Goal: Feedback & Contribution: Contribute content

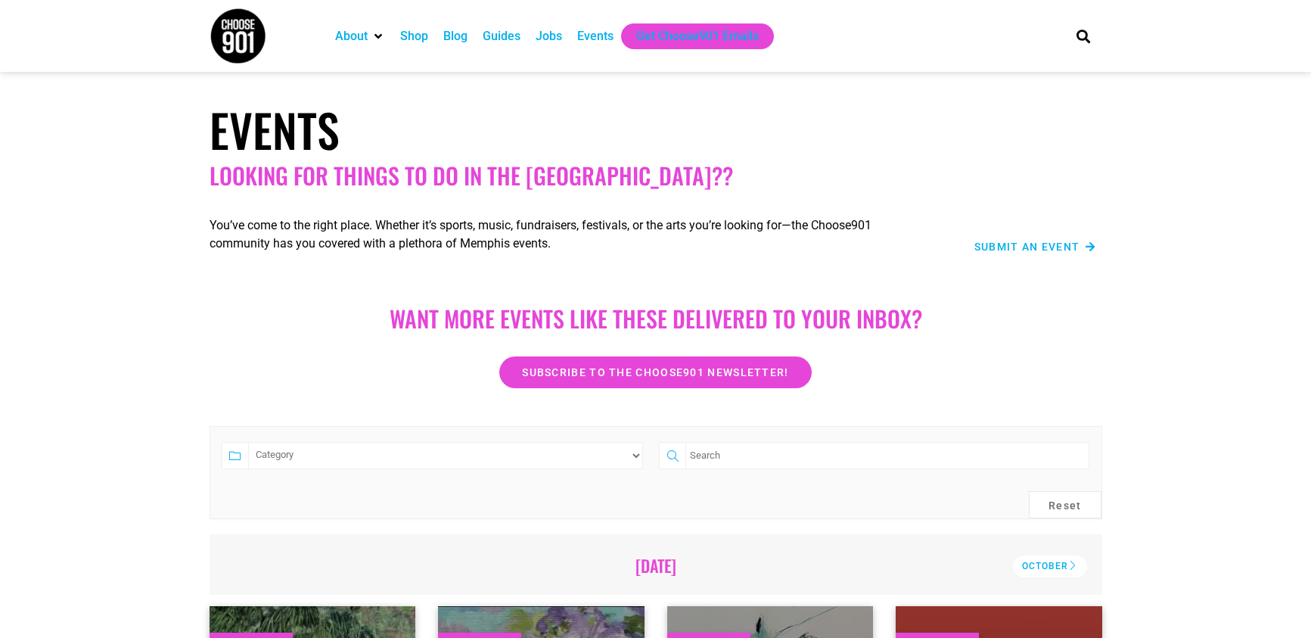
click at [586, 35] on div "Events" at bounding box center [595, 36] width 36 height 18
click at [985, 247] on span "Submit an Event" at bounding box center [1027, 246] width 106 height 11
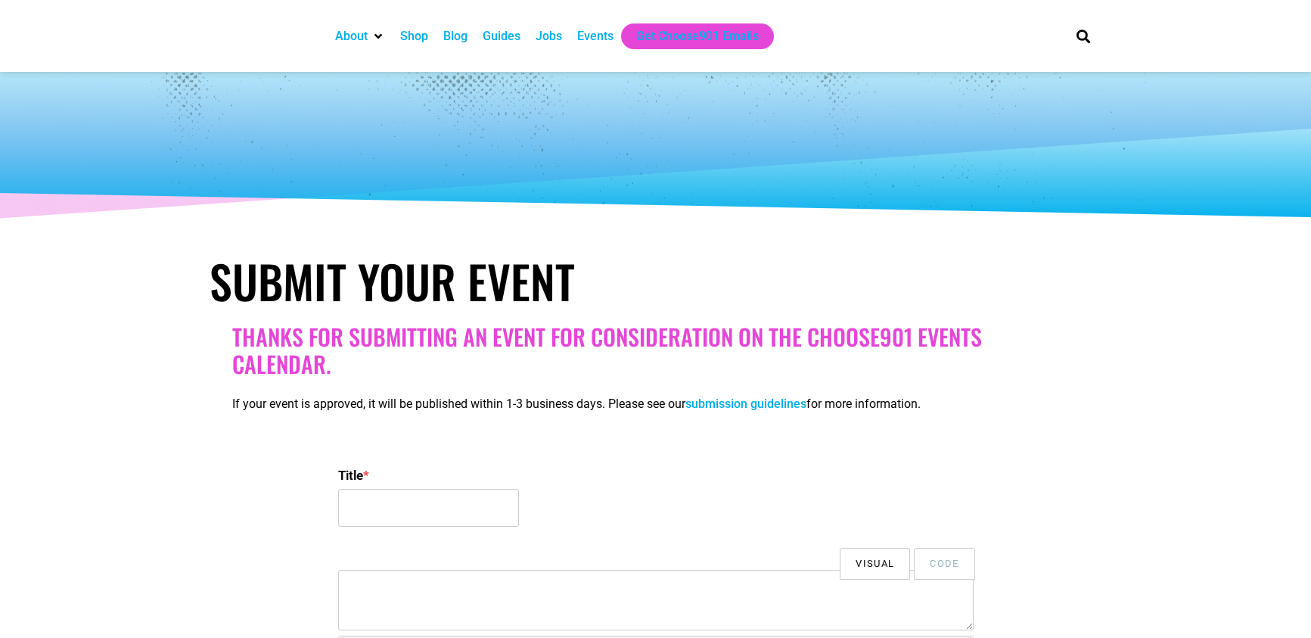
select select
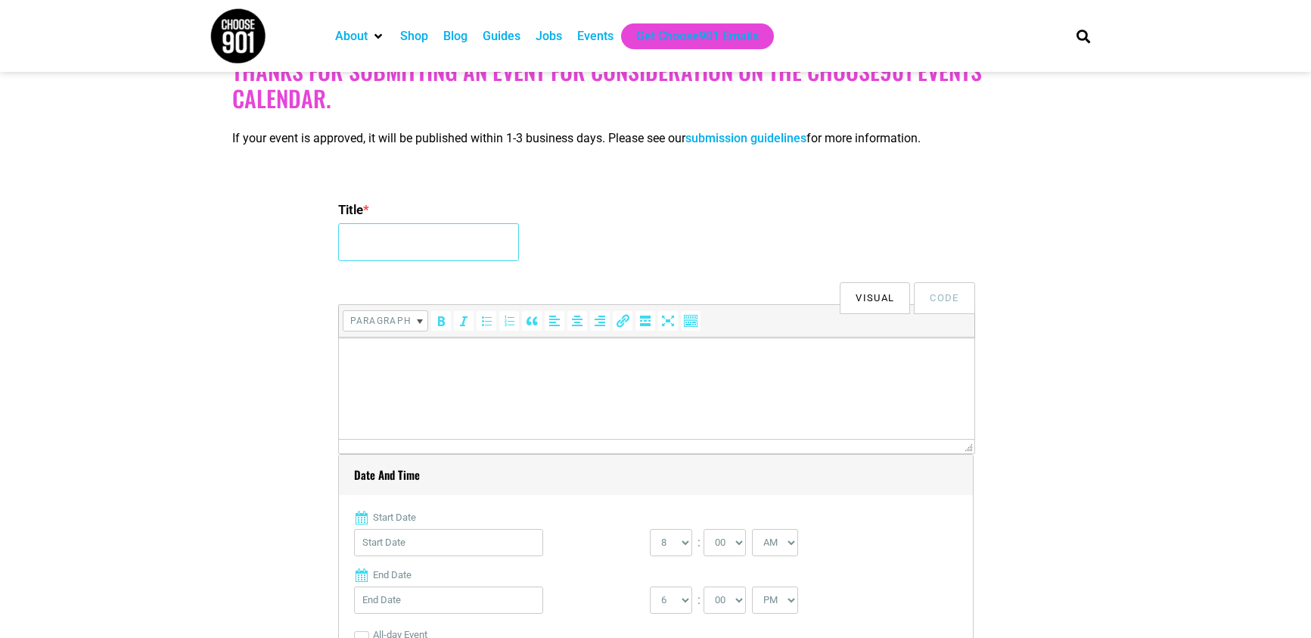
click at [478, 238] on input "Title *" at bounding box center [428, 242] width 181 height 38
type input "Drafts and Laughs Comedy Night at [GEOGRAPHIC_DATA] Made"
click at [523, 380] on html at bounding box center [655, 358] width 635 height 42
click at [650, 372] on html at bounding box center [655, 358] width 635 height 42
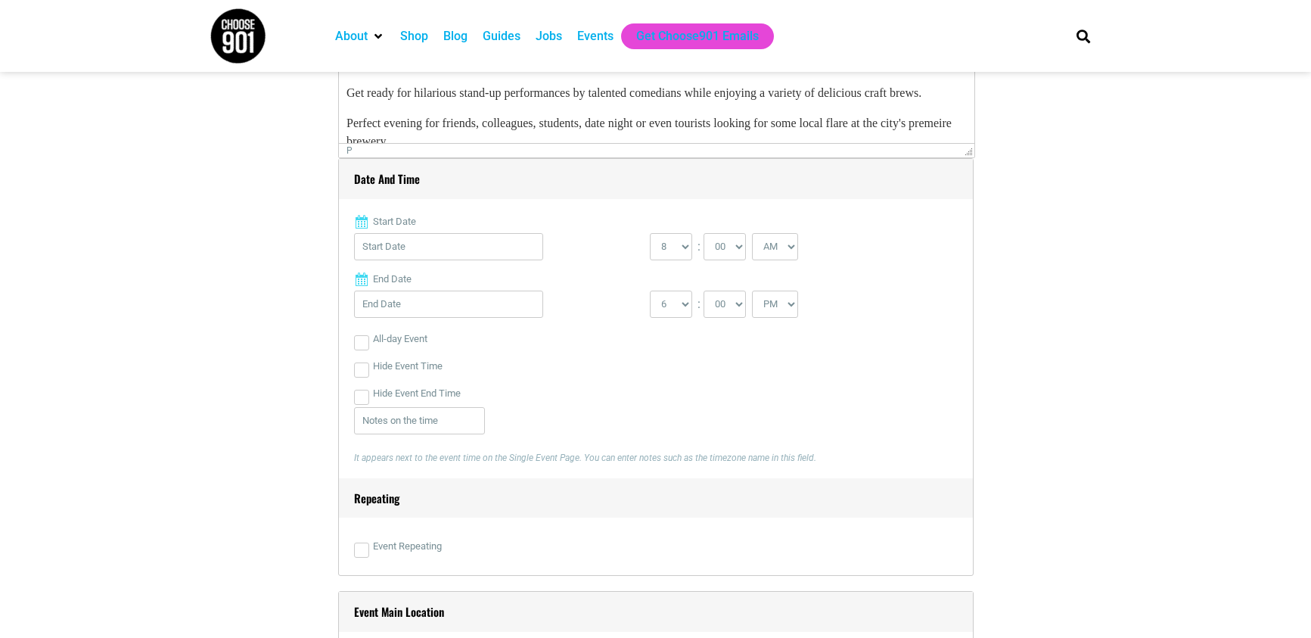
scroll to position [563, 0]
click at [403, 249] on input "Start Date" at bounding box center [448, 244] width 189 height 27
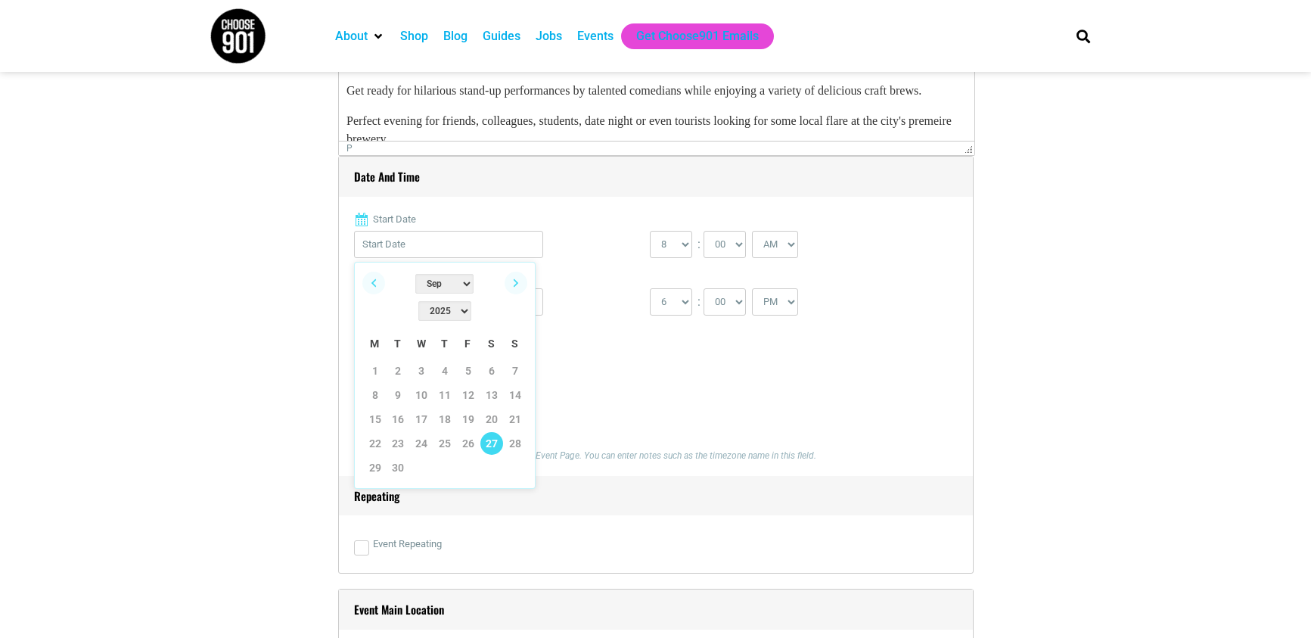
click at [487, 432] on link "27" at bounding box center [491, 443] width 23 height 23
type input "[DATE]"
click at [674, 241] on select "0 1 2 3 4 5 6 7 8 9 10 11 12" at bounding box center [671, 244] width 42 height 27
select select "7"
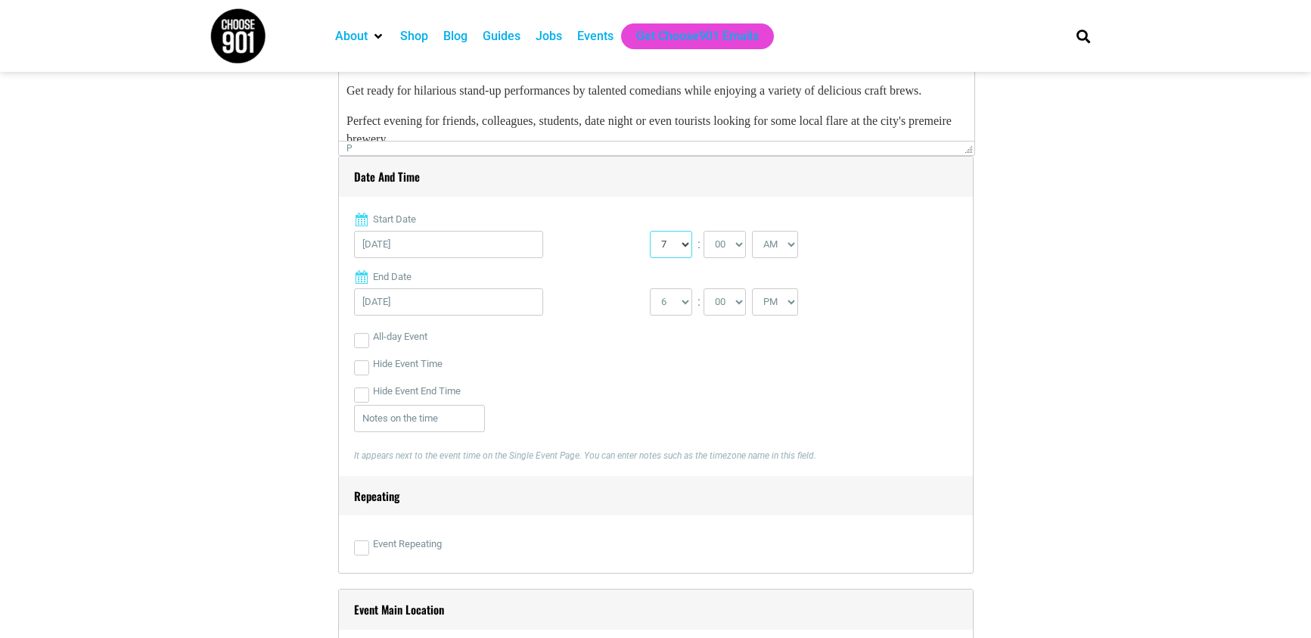
click at [650, 231] on select "0 1 2 3 4 5 6 7 8 9 10 11 12" at bounding box center [671, 244] width 42 height 27
click at [727, 244] on select "00 05 10 15 20 25 30 35 40 45 50 55" at bounding box center [724, 244] width 42 height 27
select select "30"
click at [705, 231] on select "00 05 10 15 20 25 30 35 40 45 50 55" at bounding box center [724, 244] width 42 height 27
click at [785, 243] on select "AM PM" at bounding box center [775, 244] width 46 height 27
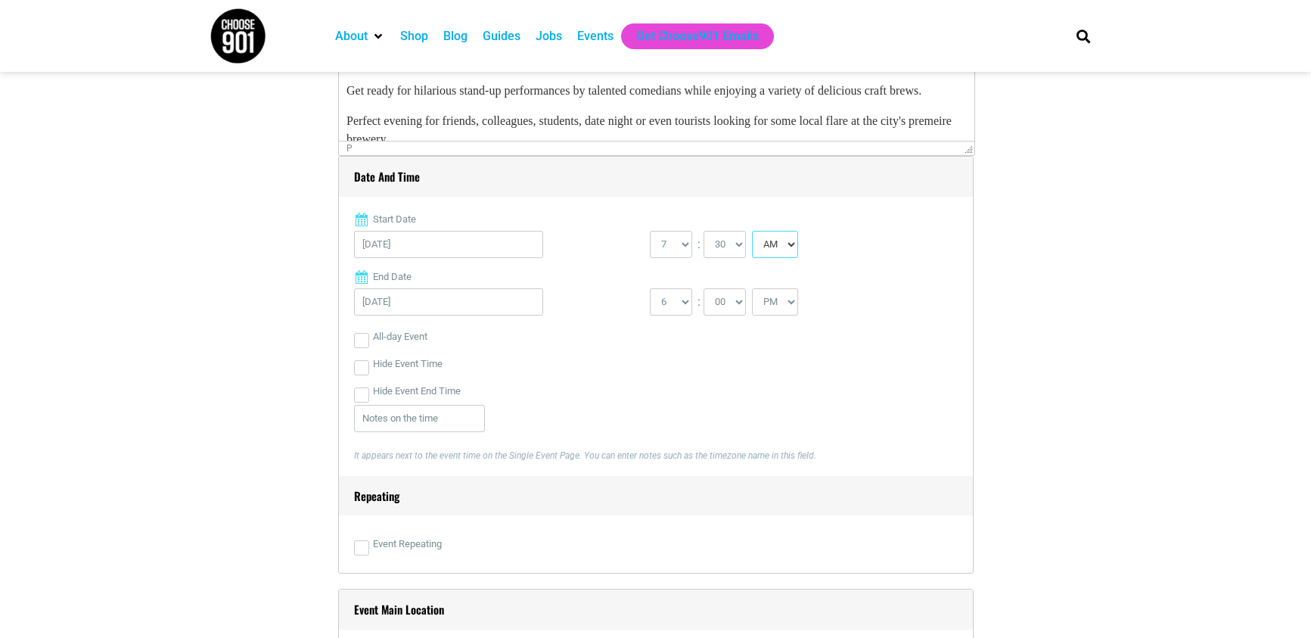
select select "PM"
click at [756, 231] on select "AM PM" at bounding box center [775, 244] width 46 height 27
click at [671, 297] on select "1 2 3 4 5 6 7 8 9 10 11 12" at bounding box center [671, 301] width 42 height 27
select select "9"
click at [650, 288] on select "1 2 3 4 5 6 7 8 9 10 11 12" at bounding box center [671, 301] width 42 height 27
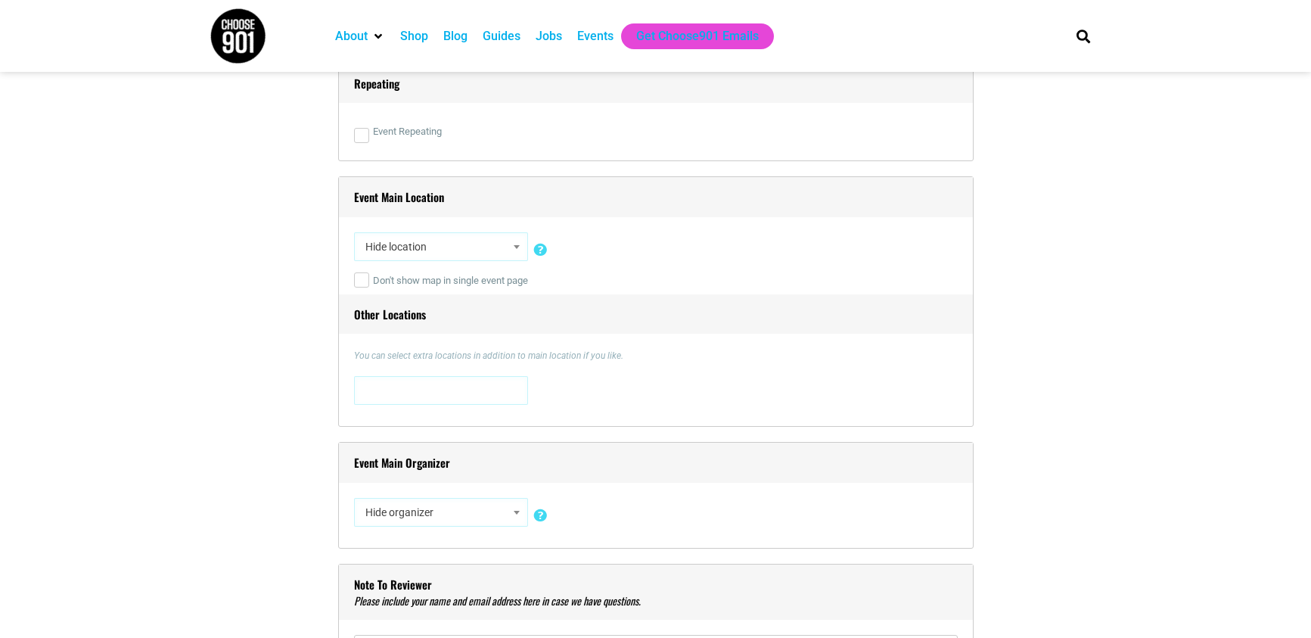
scroll to position [982, 0]
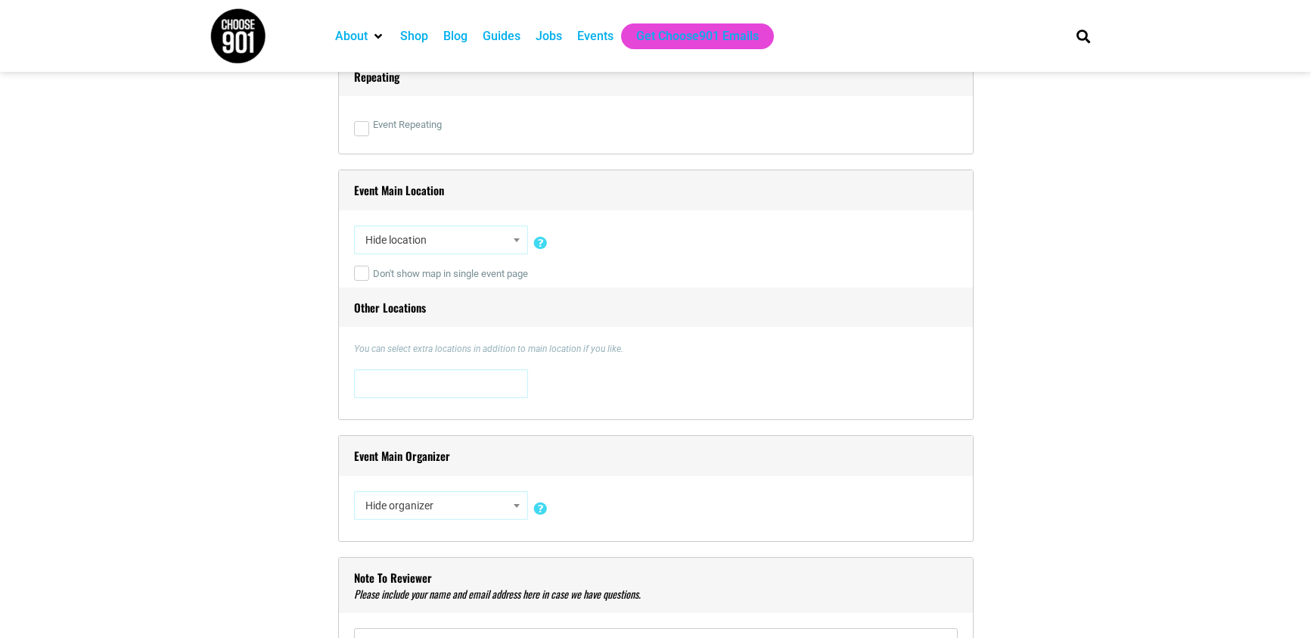
click at [449, 252] on span "Hide location" at bounding box center [440, 239] width 163 height 27
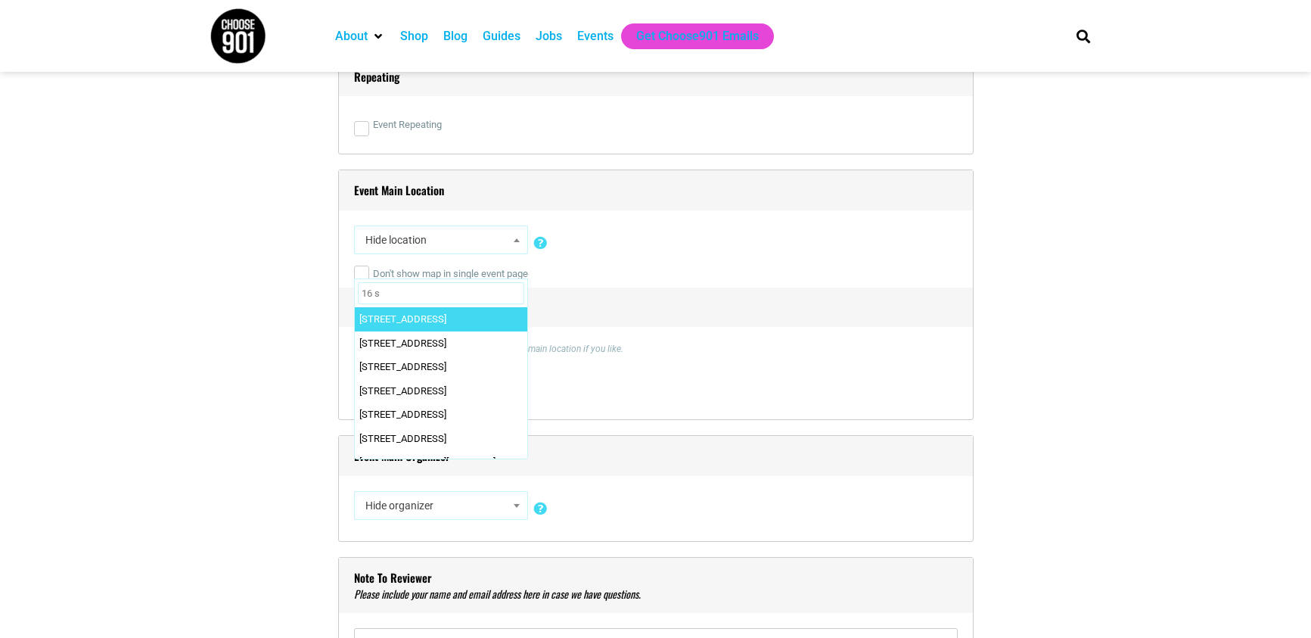
type input "16 s"
select select "4691"
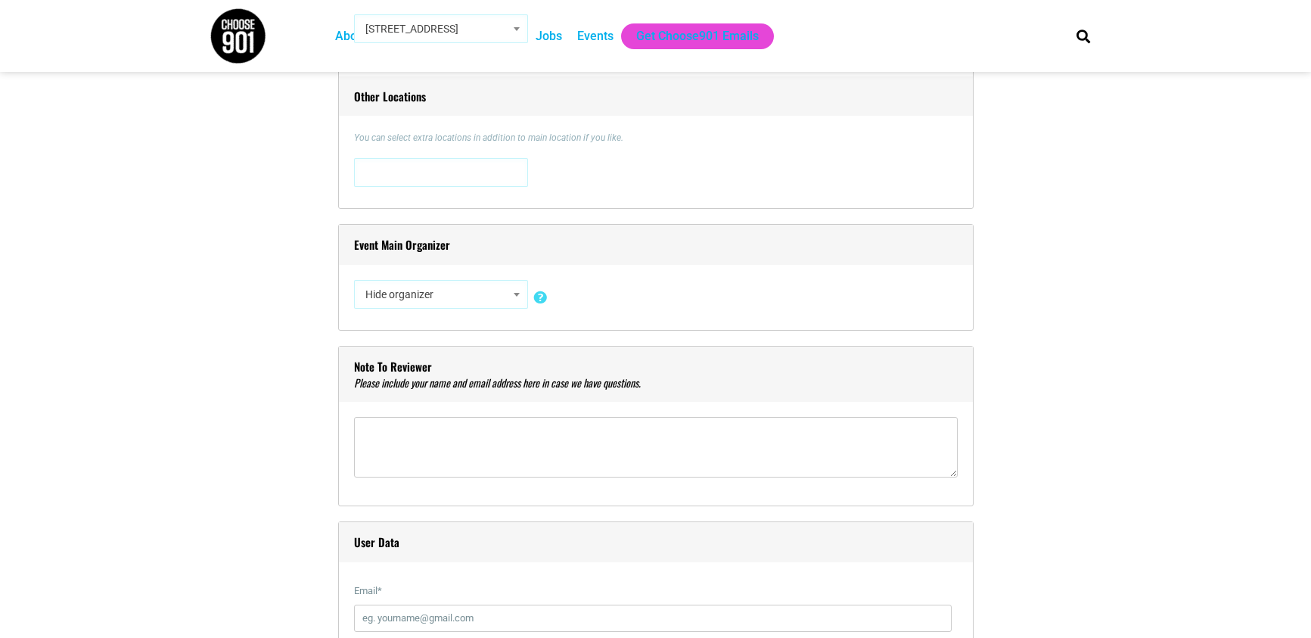
scroll to position [1198, 0]
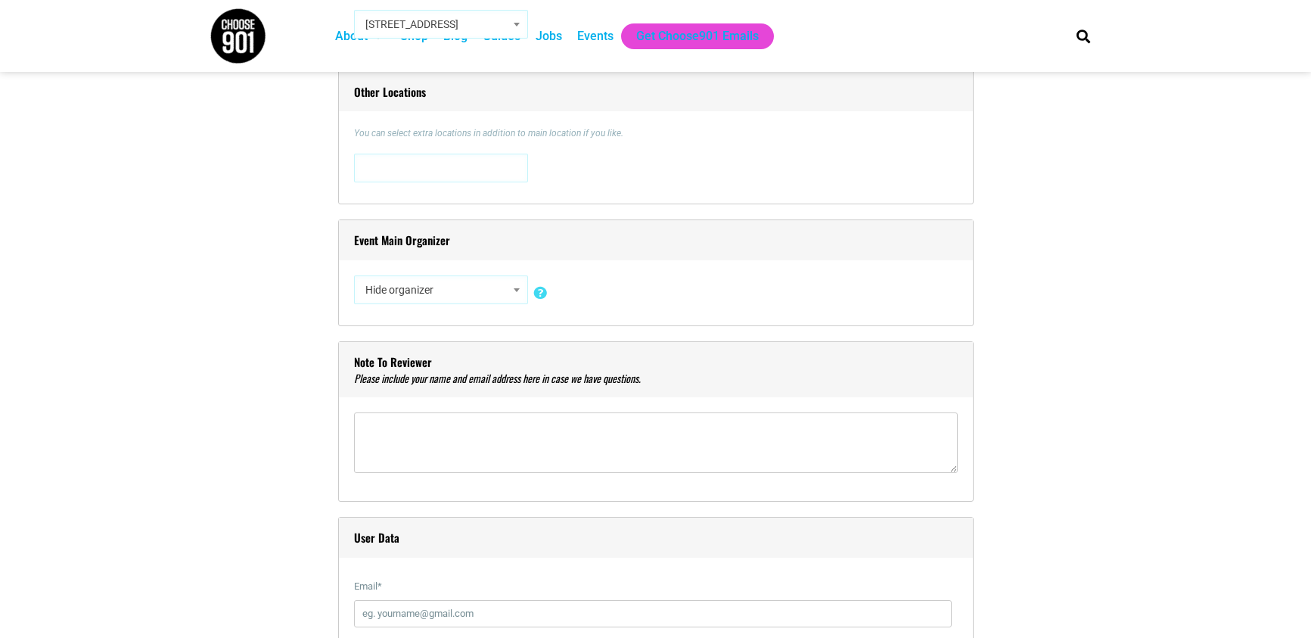
click at [432, 297] on span "Hide organizer" at bounding box center [440, 289] width 163 height 27
type input "comma"
select select "2287"
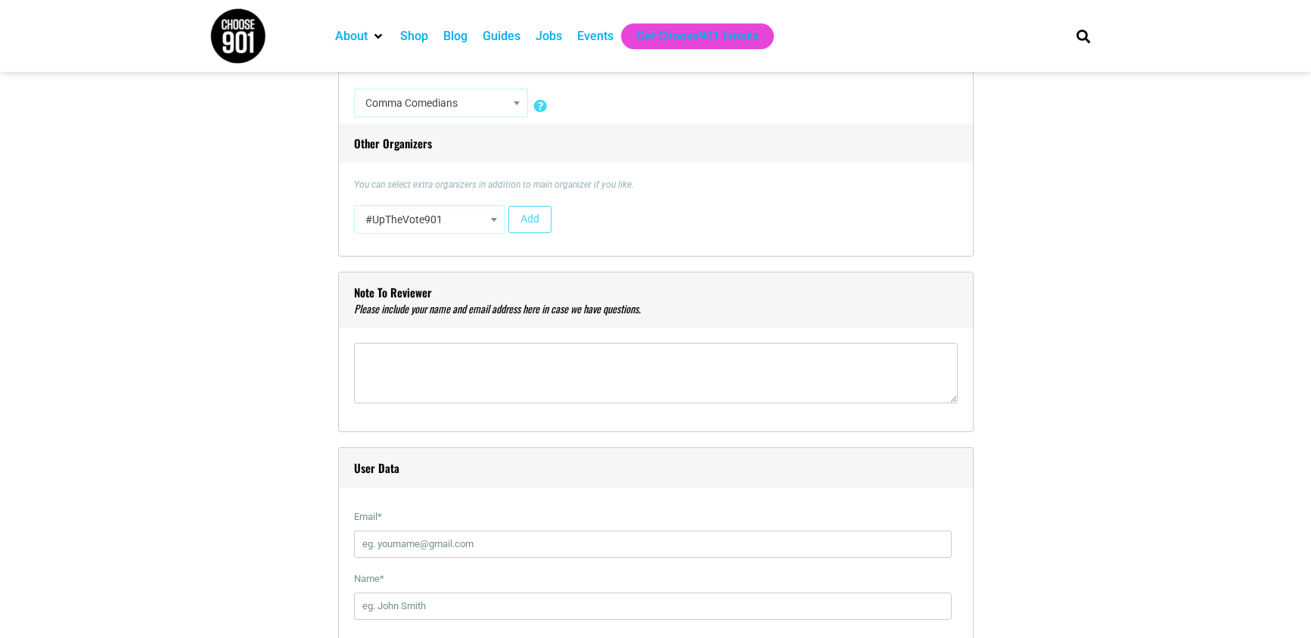
scroll to position [1389, 0]
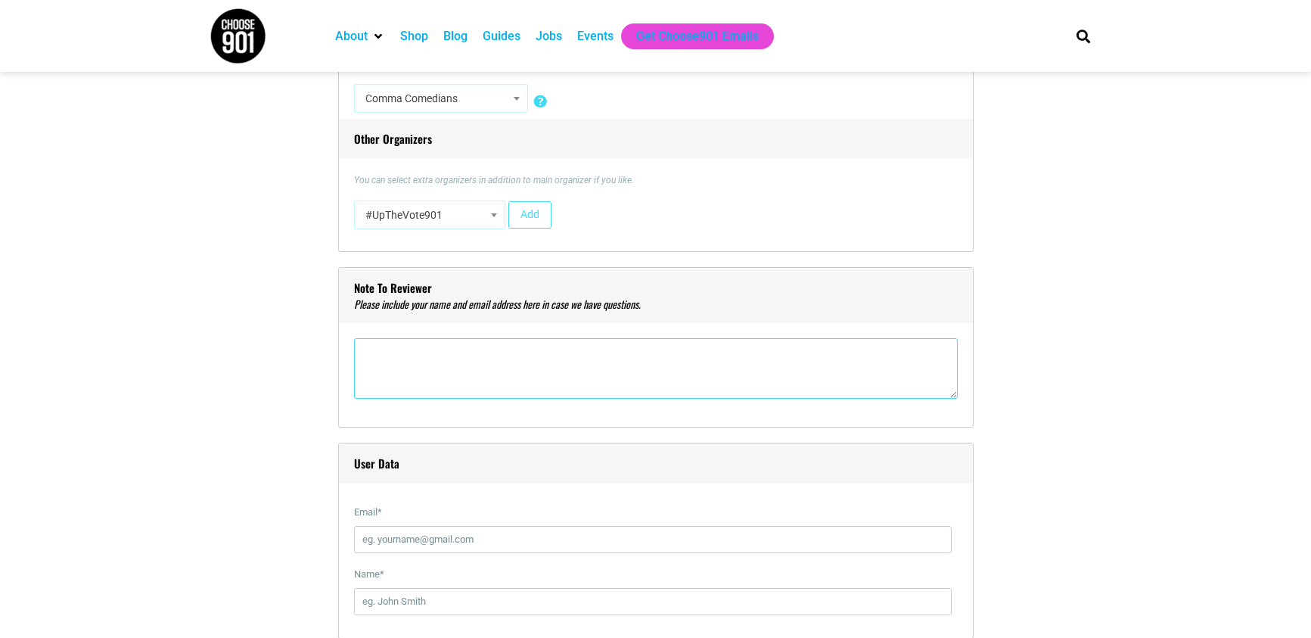
click at [545, 350] on textarea"] at bounding box center [656, 368] width 604 height 61
type textarea"] "Usual event at [GEOGRAPHIC_DATA] Made monthly comedy show."
click at [452, 539] on input "host" at bounding box center [652, 539] width 597 height 27
type input "[EMAIL_ADDRESS][DOMAIN_NAME]"
click at [445, 586] on label "Name *" at bounding box center [652, 573] width 597 height 27
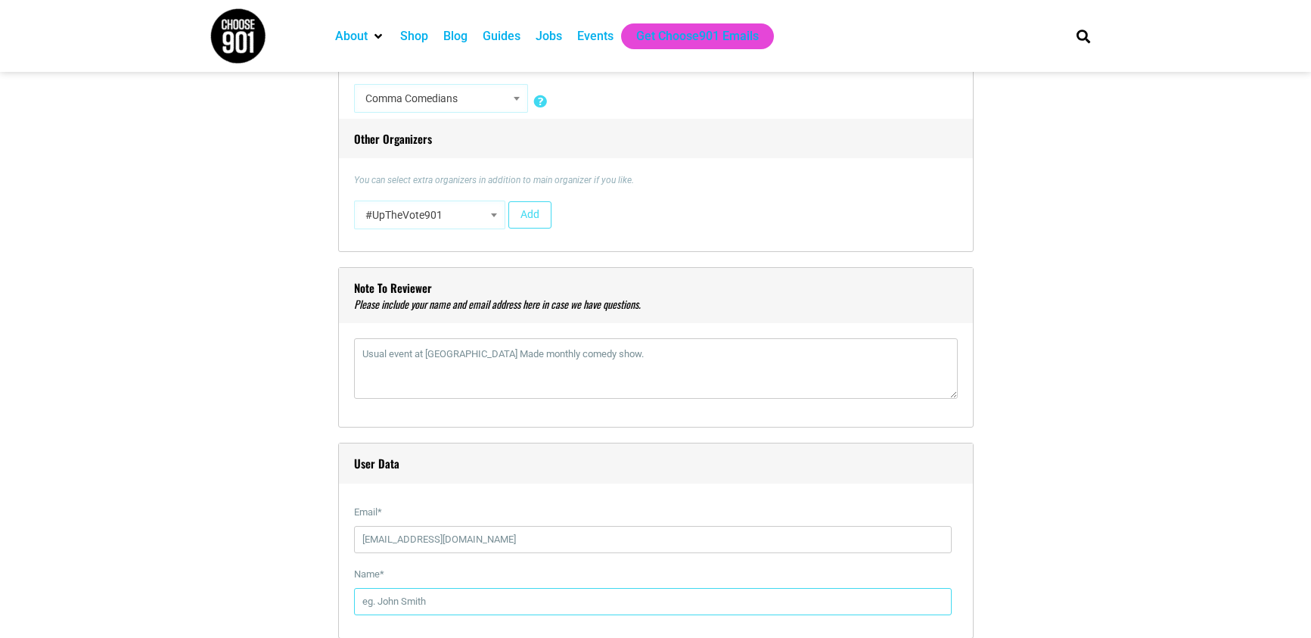
click at [445, 588] on input "Name *" at bounding box center [652, 601] width 597 height 27
click at [438, 600] on input "Name *" at bounding box center [652, 601] width 597 height 27
type input "Sanjay"
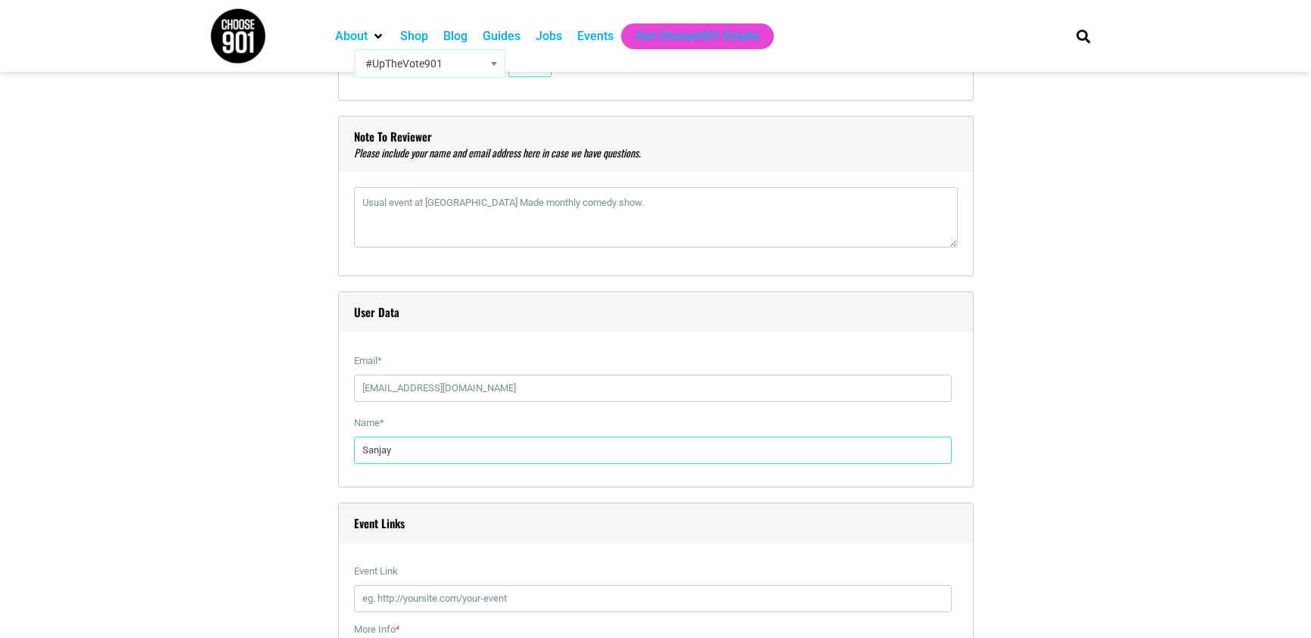
scroll to position [1805, 0]
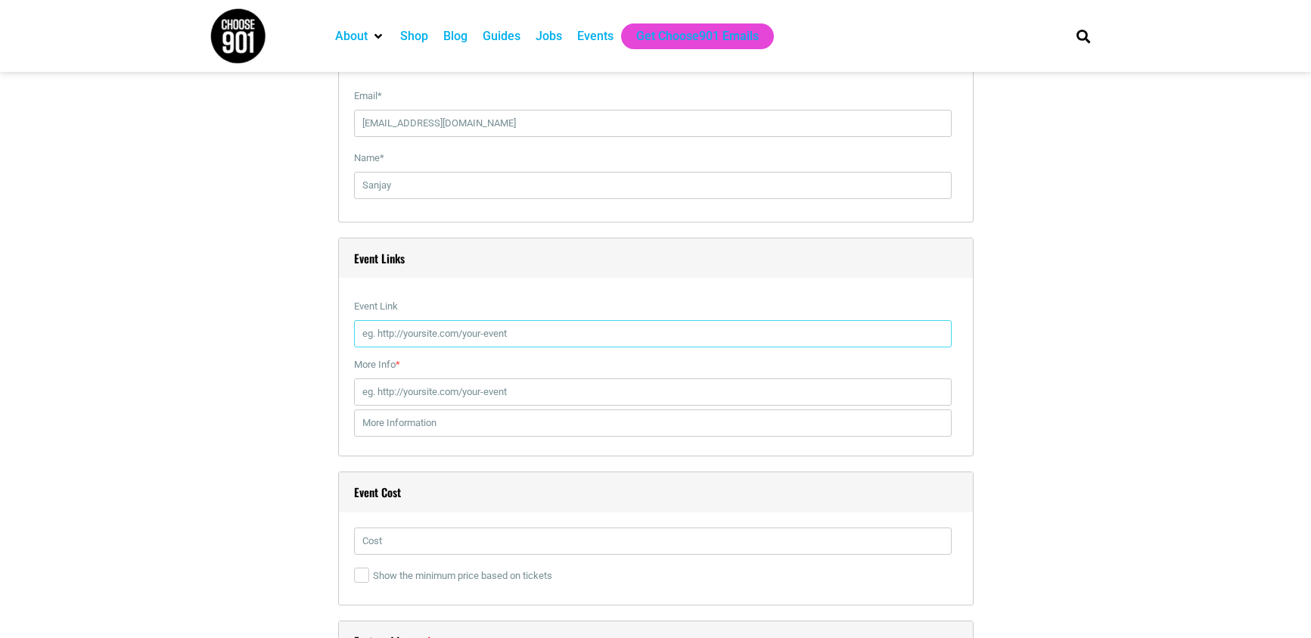
click at [463, 327] on input "Event Link" at bounding box center [652, 333] width 597 height 27
paste input "[URL][DOMAIN_NAME][DATE]"
type input "[URL][DOMAIN_NAME][DATE]"
click at [441, 388] on input "More Info *" at bounding box center [652, 391] width 597 height 27
paste input "[URL][DOMAIN_NAME][DATE]"
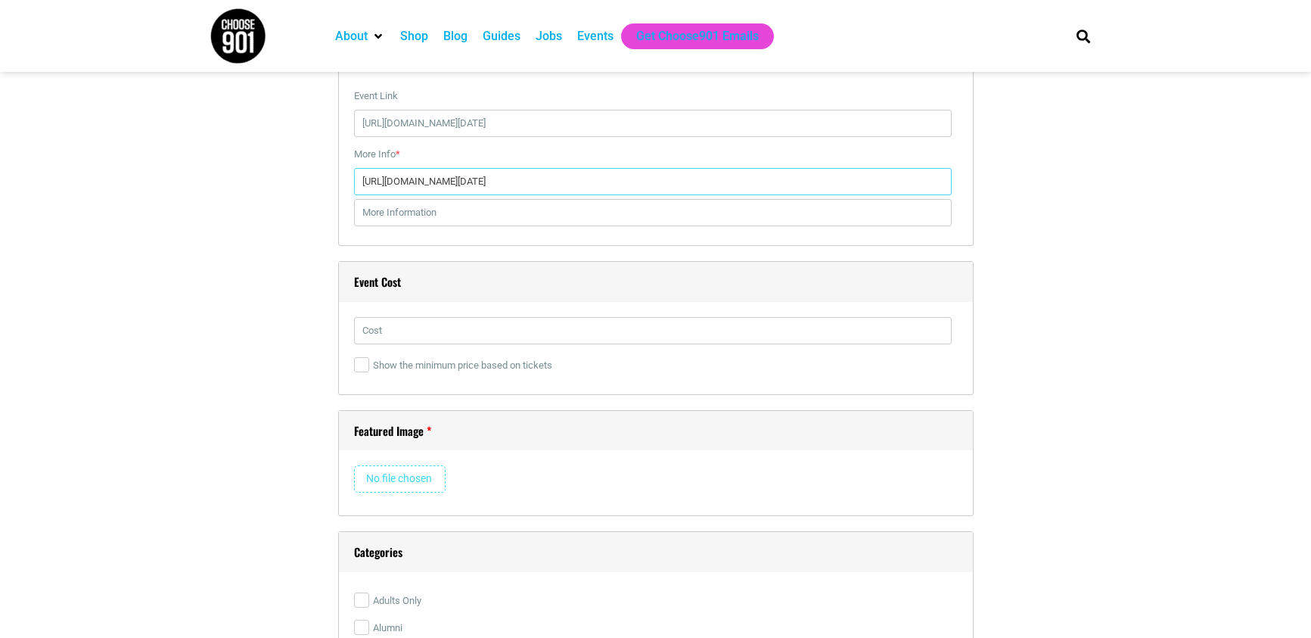
scroll to position [2024, 0]
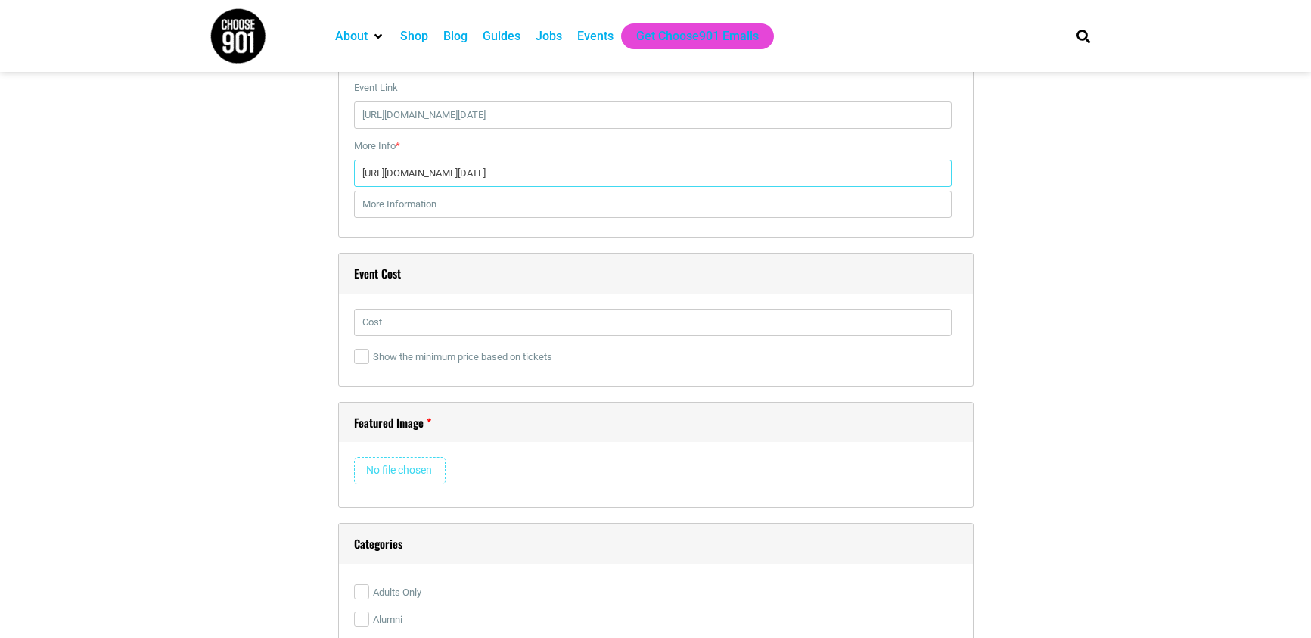
type input "[URL][DOMAIN_NAME][DATE]"
click at [487, 327] on input "text" at bounding box center [652, 322] width 597 height 27
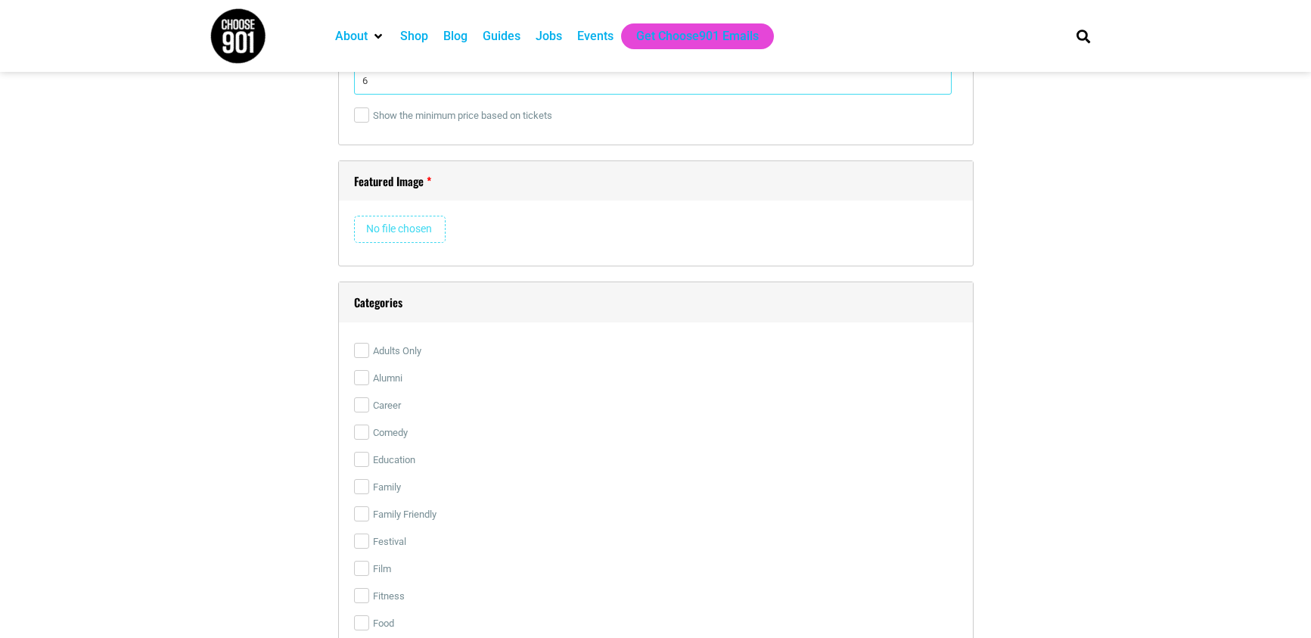
scroll to position [2267, 0]
type input "6"
click at [415, 227] on input "file" at bounding box center [400, 226] width 92 height 27
type input "C:\fakepath\MEMPHIS MADE IG SQUARE (19).png"
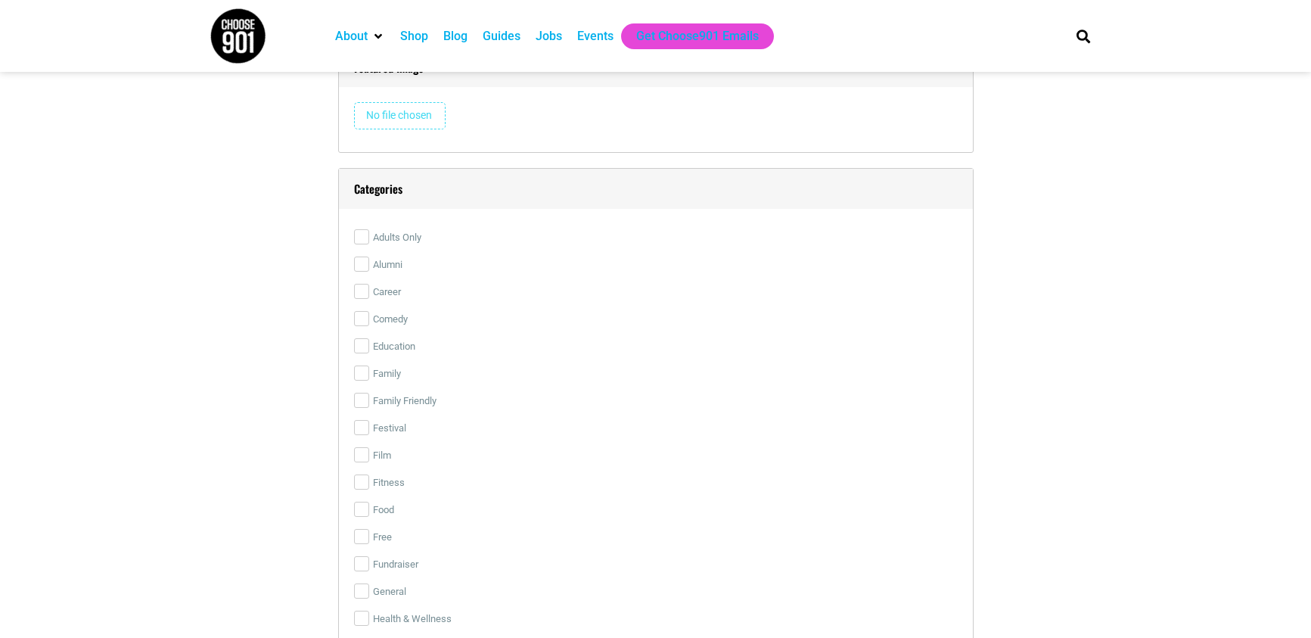
scroll to position [2456, 0]
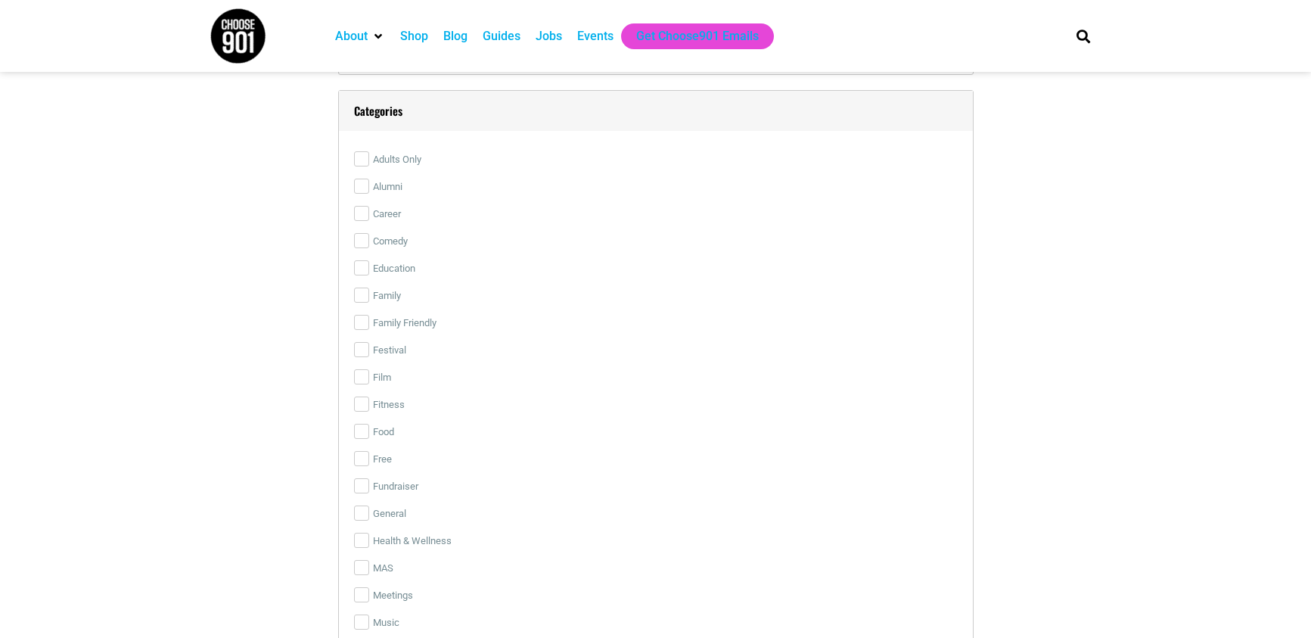
click at [396, 238] on label "Comedy" at bounding box center [656, 241] width 604 height 27
click at [369, 238] on input "Comedy" at bounding box center [361, 240] width 15 height 15
checkbox input "true"
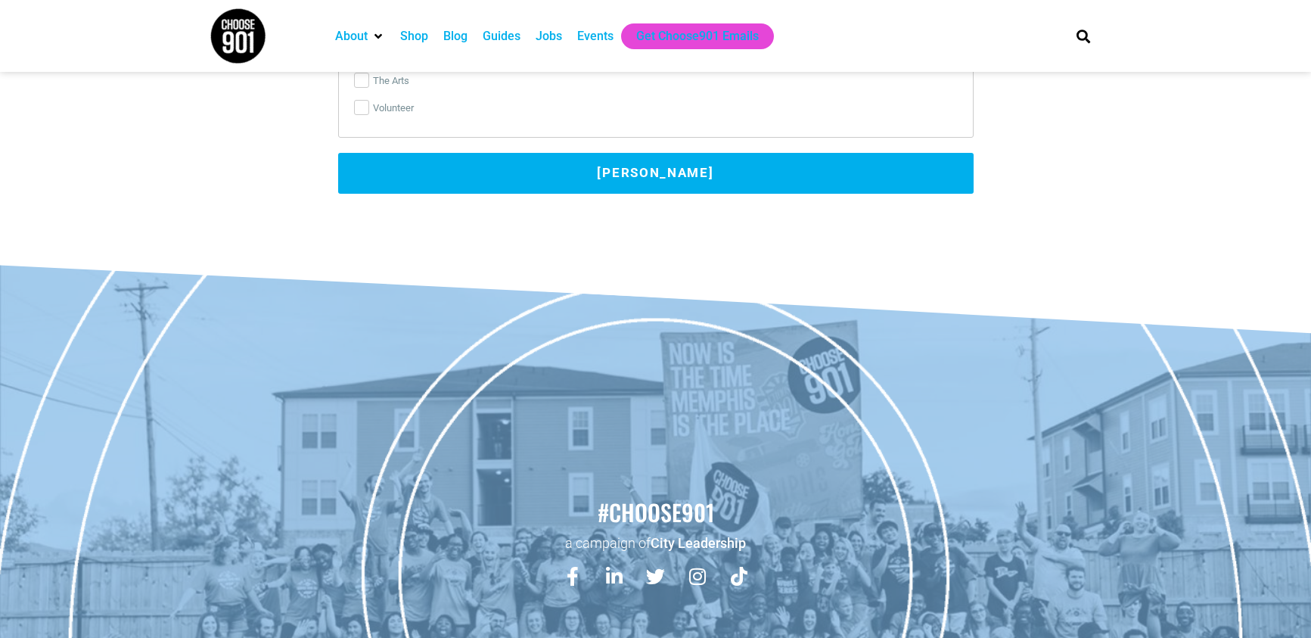
scroll to position [3798, 0]
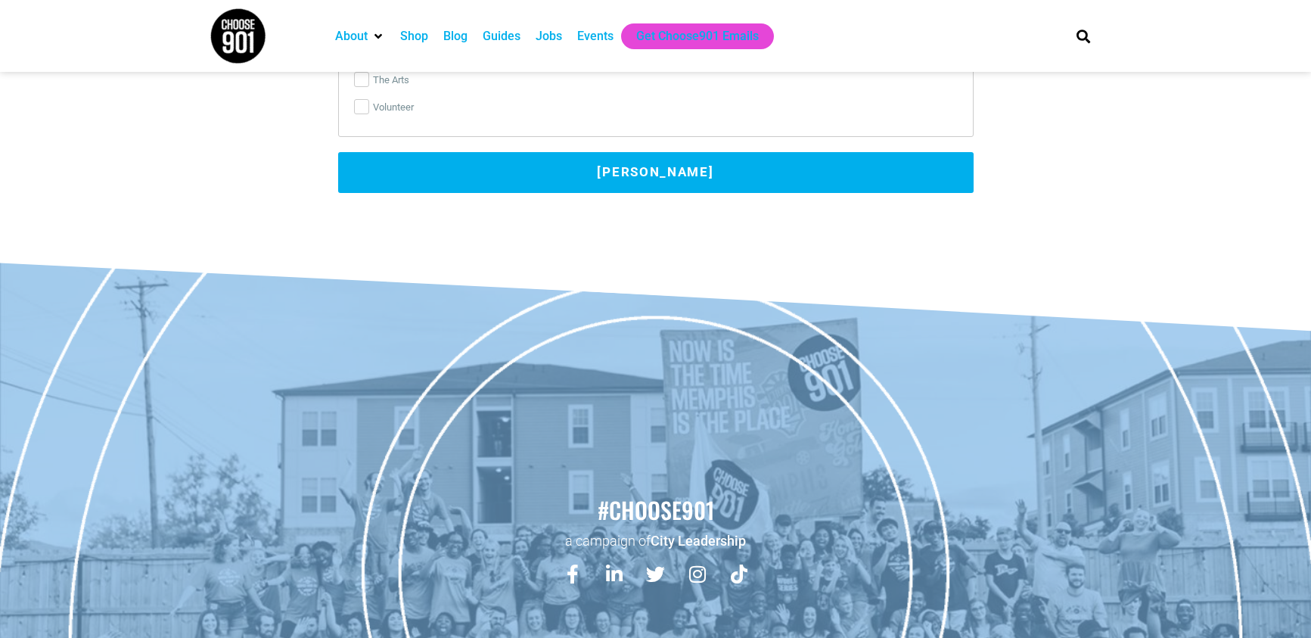
click at [654, 165] on button "[PERSON_NAME]" at bounding box center [655, 172] width 635 height 41
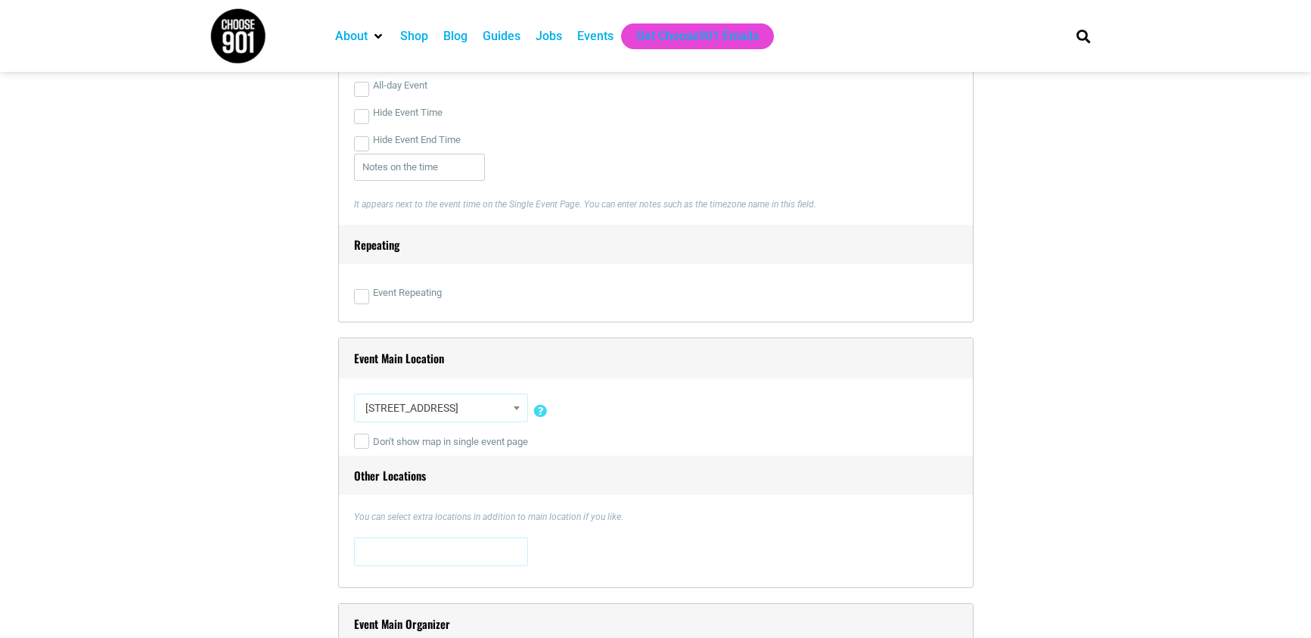
scroll to position [1929, 0]
